Goal: Find specific page/section: Find specific page/section

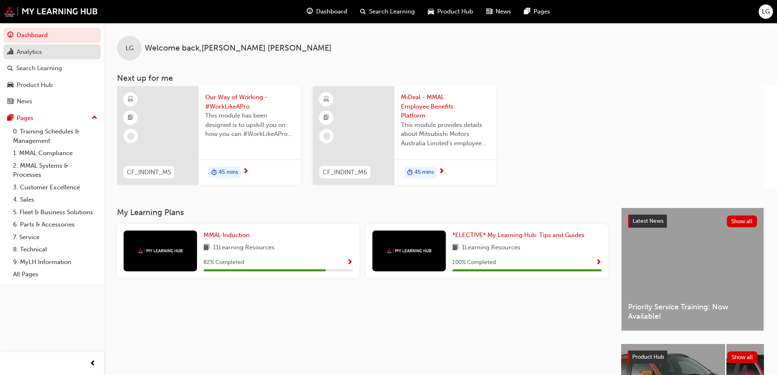
click at [28, 49] on div "Analytics" at bounding box center [29, 51] width 25 height 9
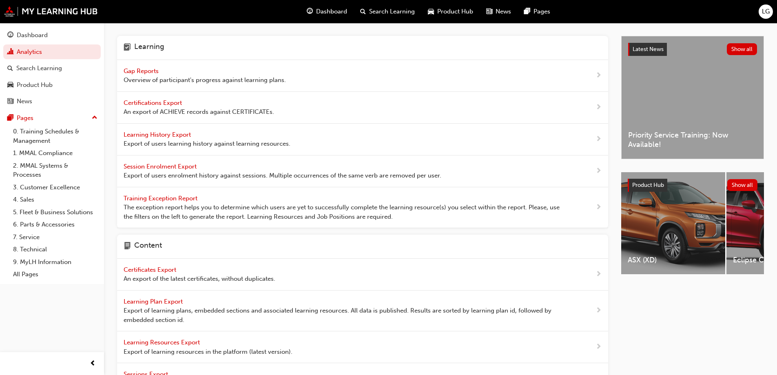
click at [150, 73] on span "Gap Reports" at bounding box center [142, 70] width 37 height 7
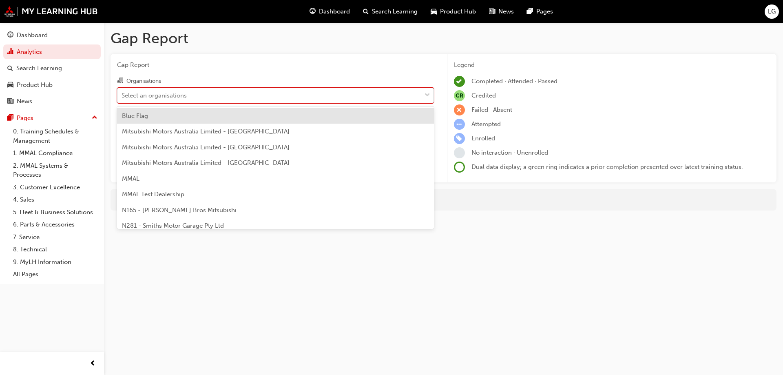
click at [146, 94] on div "Select an organisations" at bounding box center [153, 95] width 65 height 9
click at [122, 94] on input "Organisations option Blue Flag focused, 1 of 202. 202 results available. Use Up…" at bounding box center [121, 94] width 1 height 7
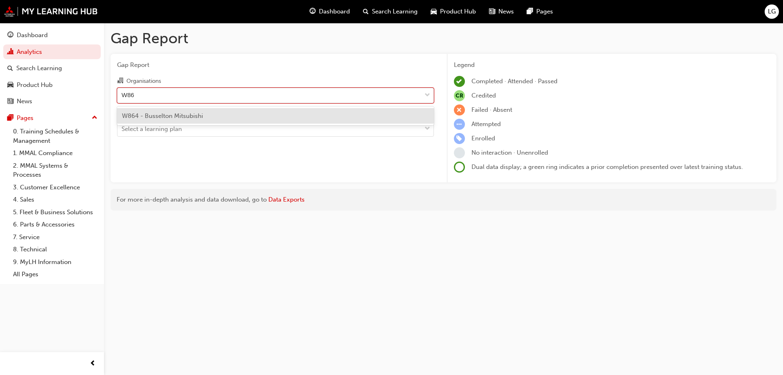
type input "W864"
click at [143, 117] on span "W864 - Busselton Mitsubishi" at bounding box center [162, 115] width 81 height 7
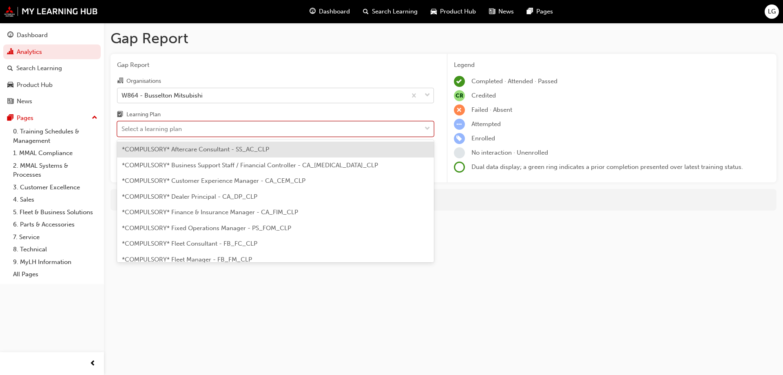
click at [140, 128] on div "Select a learning plan" at bounding box center [151, 128] width 60 height 9
click at [122, 128] on input "Learning Plan option *COMPULSORY* Aftercare Consultant - SS_AC_CLP focused, 1 o…" at bounding box center [121, 128] width 1 height 7
type input "se"
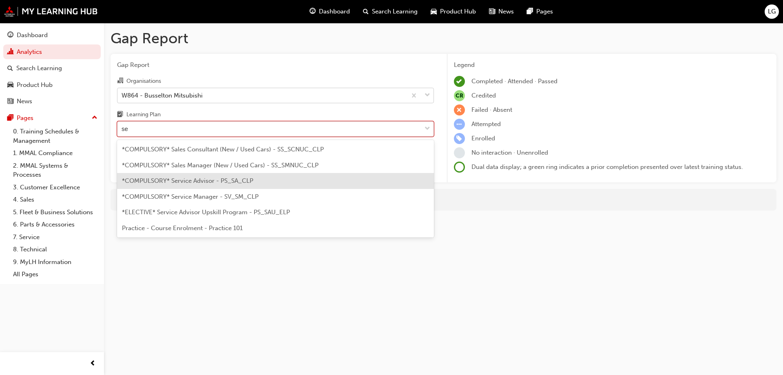
click at [155, 179] on span "*COMPULSORY* Service Advisor - PS_SA_CLP" at bounding box center [187, 180] width 131 height 7
